Goal: Information Seeking & Learning: Learn about a topic

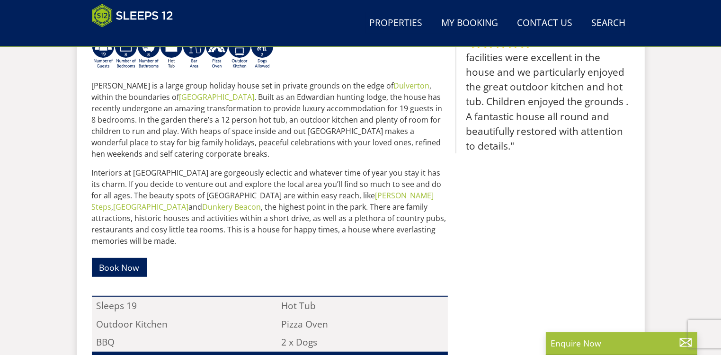
scroll to position [293, 0]
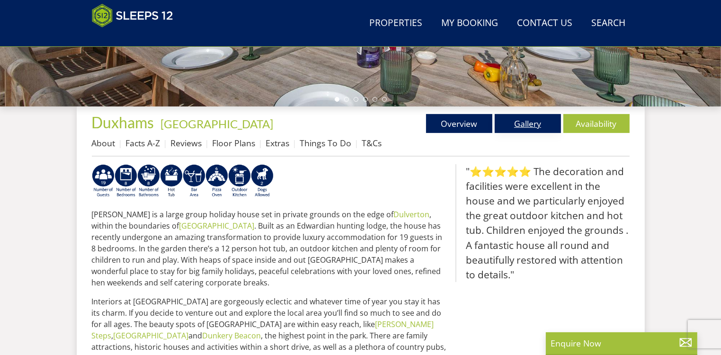
click at [518, 121] on link "Gallery" at bounding box center [528, 123] width 66 height 19
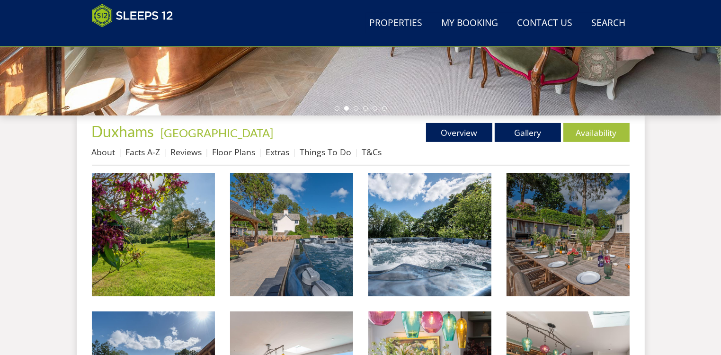
scroll to position [189, 0]
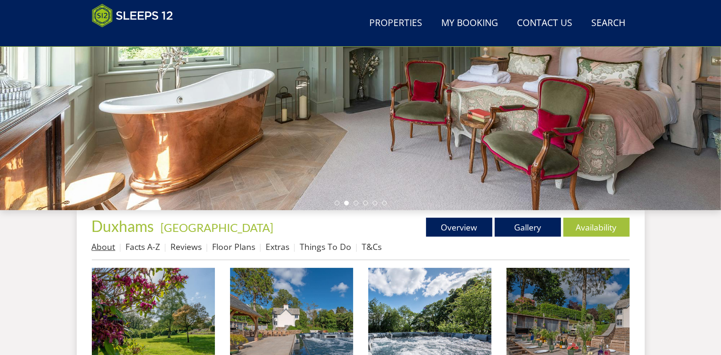
click at [96, 245] on link "About" at bounding box center [104, 246] width 24 height 11
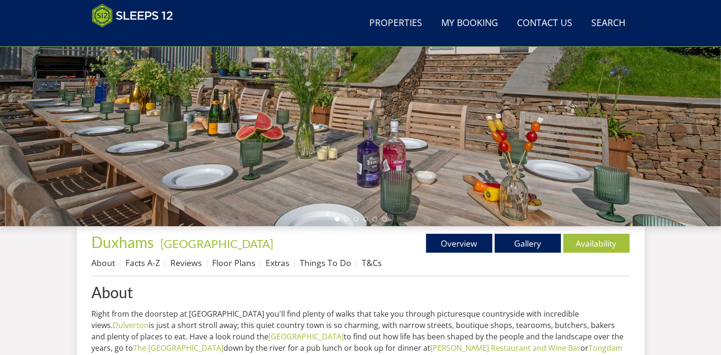
scroll to position [228, 0]
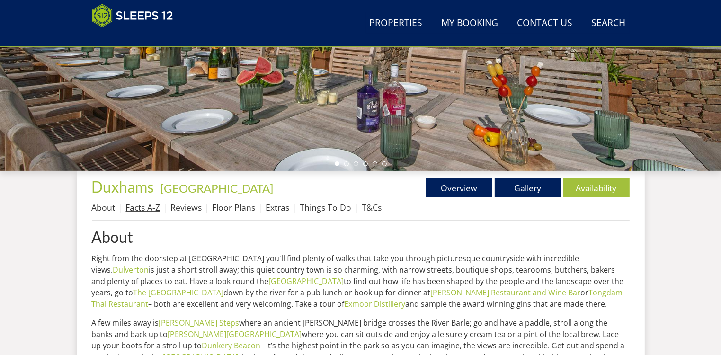
click at [151, 206] on link "Facts A-Z" at bounding box center [143, 207] width 35 height 11
